Goal: Task Accomplishment & Management: Manage account settings

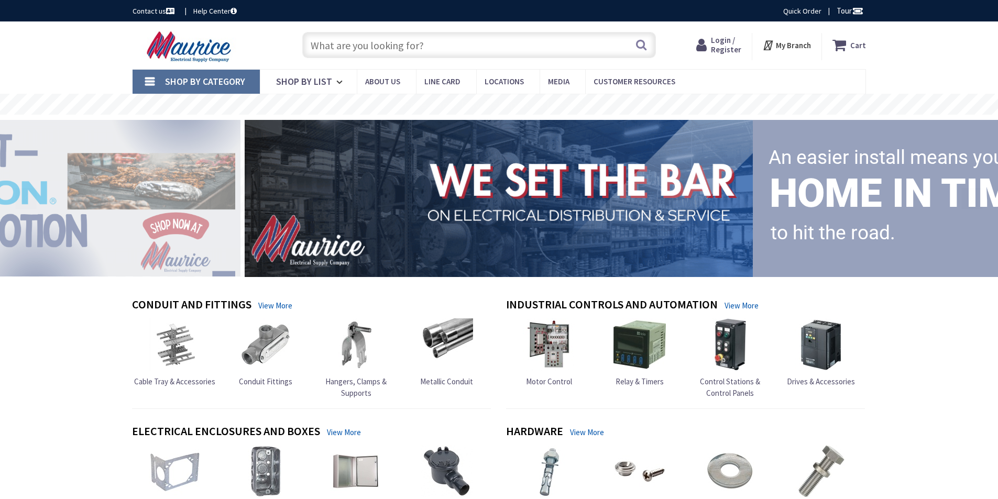
click at [719, 41] on span "Login / Register" at bounding box center [726, 44] width 30 height 19
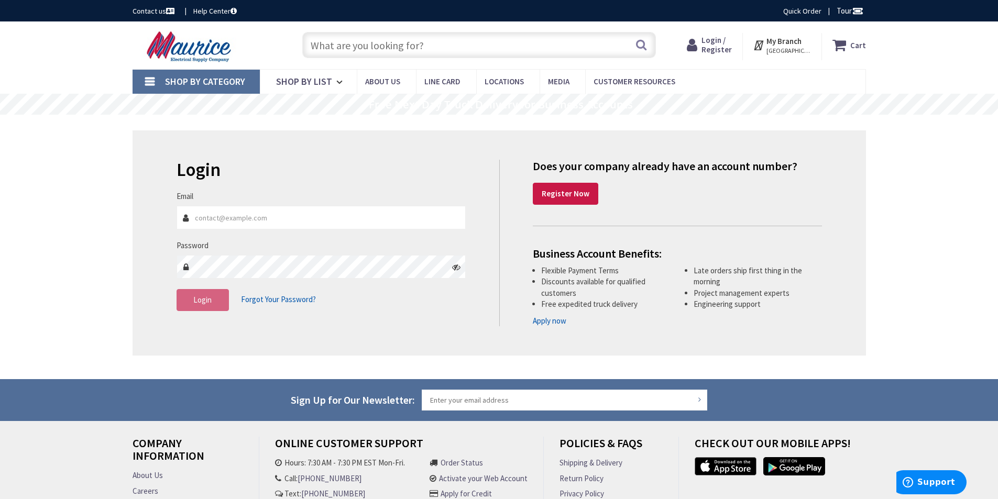
type input "[PERSON_NAME][EMAIL_ADDRESS][PERSON_NAME][DOMAIN_NAME]"
click at [204, 293] on button "Login" at bounding box center [203, 300] width 52 height 22
